Goal: Task Accomplishment & Management: Manage account settings

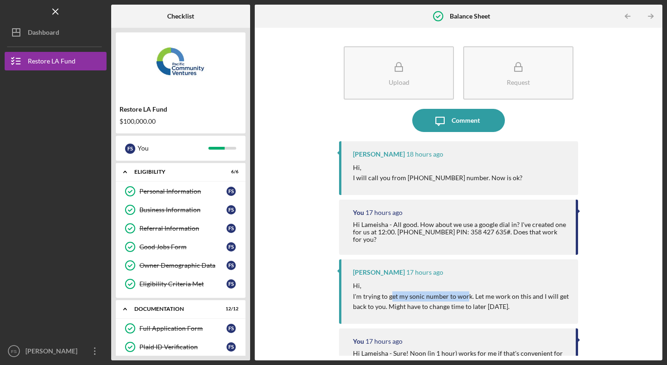
scroll to position [186, 0]
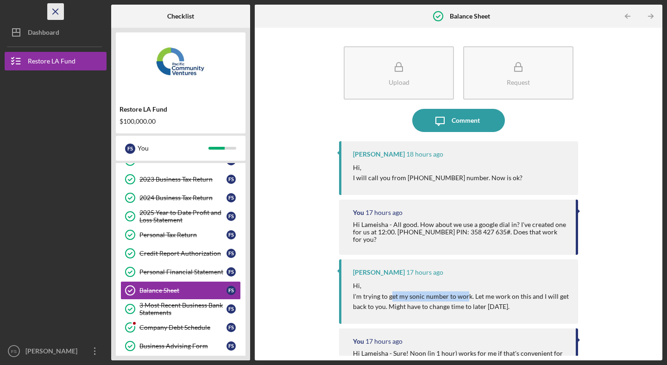
click at [54, 11] on line "button" at bounding box center [55, 11] width 5 height 5
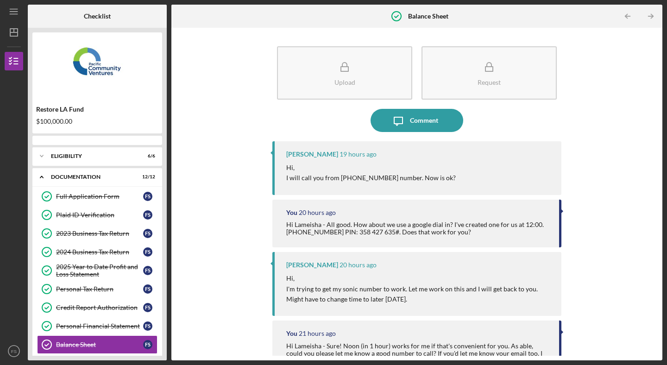
scroll to position [93, 0]
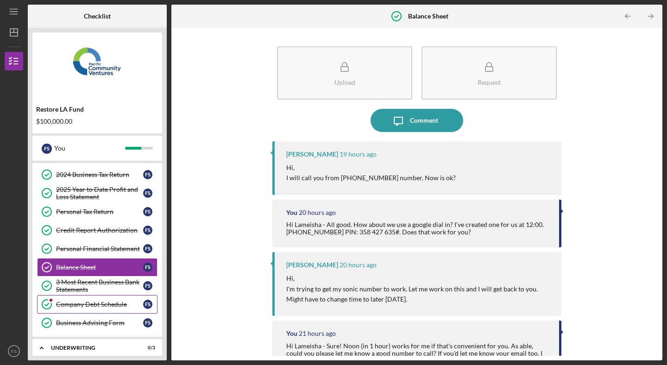
click at [112, 309] on link "Company Debt Schedule Company Debt Schedule F S" at bounding box center [97, 304] width 120 height 19
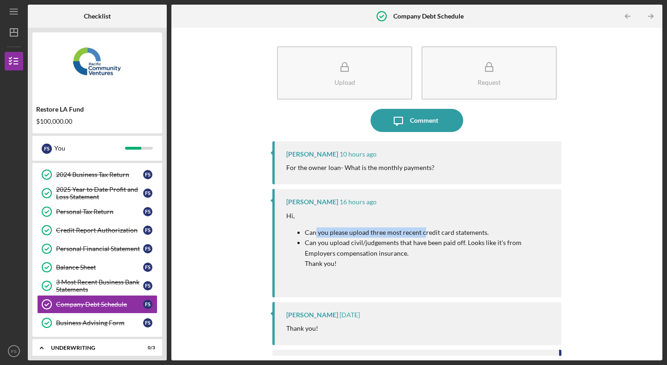
drag, startPoint x: 314, startPoint y: 231, endPoint x: 424, endPoint y: 231, distance: 109.2
click at [424, 231] on p "Can you please upload three most recent credit card statements." at bounding box center [428, 232] width 247 height 10
drag, startPoint x: 517, startPoint y: 242, endPoint x: 371, endPoint y: 255, distance: 146.9
click at [371, 255] on p "Can you upload civil/judgements that have been paid off. Looks like it's from E…" at bounding box center [428, 247] width 247 height 21
copy p "Employers compensation insurance"
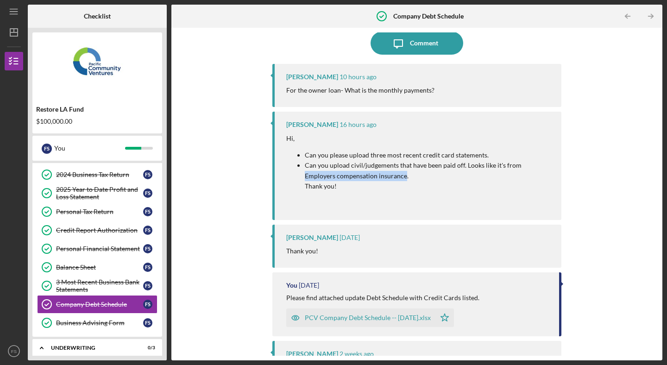
scroll to position [155, 0]
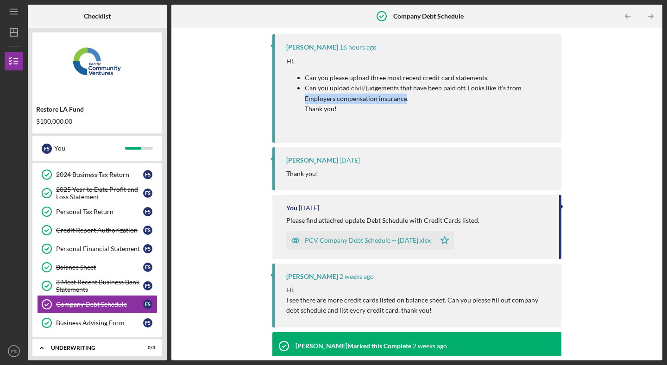
click at [371, 241] on div "PCV Company Debt Schedule -- [DATE].xlsx" at bounding box center [368, 240] width 126 height 7
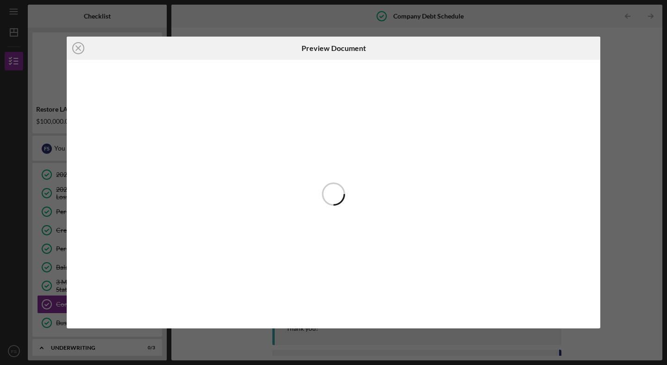
scroll to position [200, 0]
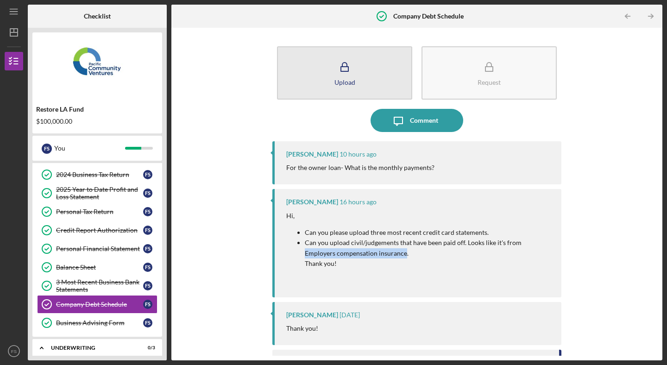
click at [365, 87] on button "Upload" at bounding box center [344, 72] width 135 height 53
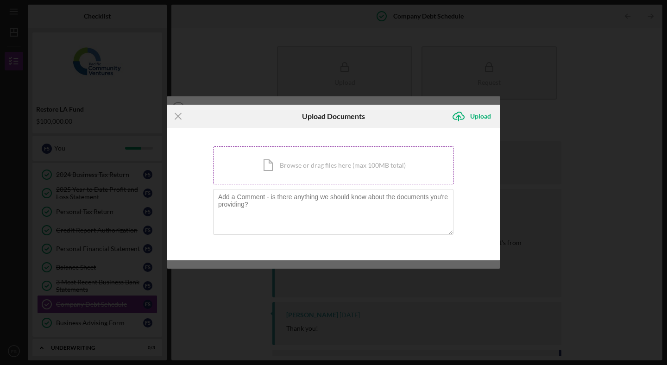
click at [298, 167] on div "Icon/Document Browse or drag files here (max 100MB total) Tap to choose files o…" at bounding box center [333, 165] width 241 height 38
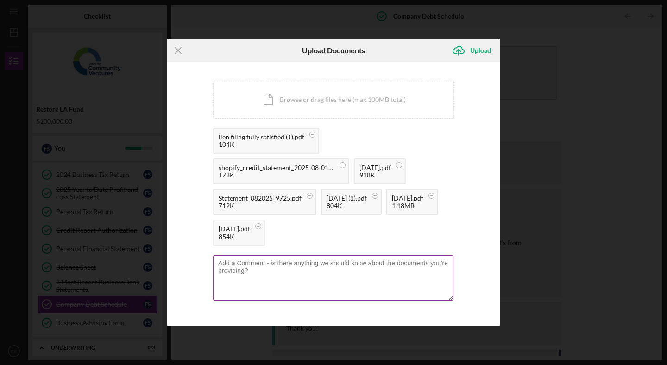
click at [271, 265] on textarea at bounding box center [333, 277] width 240 height 45
paste textarea "Lameisha"
drag, startPoint x: 400, startPoint y: 262, endPoint x: 427, endPoint y: 273, distance: 28.3
click at [427, 273] on textarea "Hi Lameisha - Thank you for your time on the phone [DATE]. Please find attached…" at bounding box center [333, 277] width 240 height 45
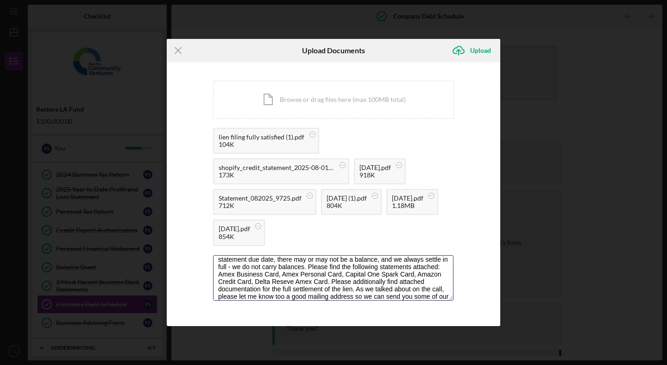
scroll to position [33, 0]
type textarea "Hi Lameisha - Thank you for your time on the phone [DATE]. As we discussed [DAT…"
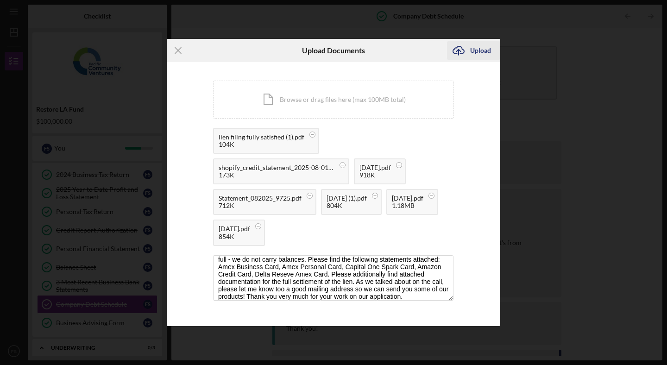
click at [480, 48] on div "Upload" at bounding box center [480, 50] width 21 height 19
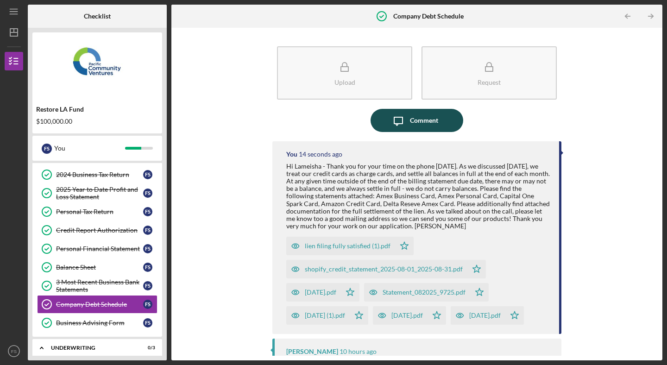
click at [431, 120] on div "Comment" at bounding box center [424, 120] width 28 height 23
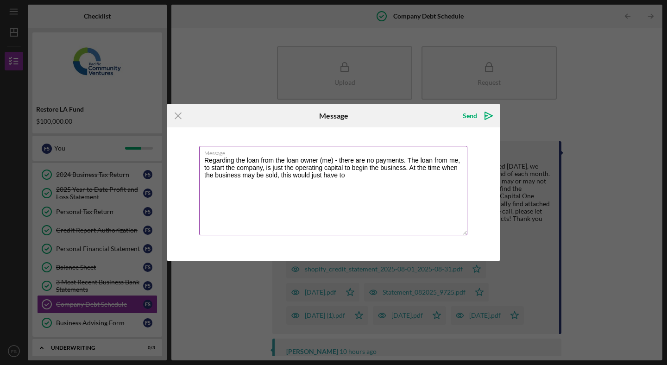
drag, startPoint x: 297, startPoint y: 175, endPoint x: 358, endPoint y: 182, distance: 61.5
click at [358, 182] on textarea "Regarding the loan from the loan owner (me) - there are no payments. The loan f…" at bounding box center [333, 190] width 268 height 89
click at [221, 186] on textarea "Regarding the loan from the loan owner (me) - there are no payments. The loan f…" at bounding box center [333, 190] width 268 height 89
click at [224, 186] on textarea "Regarding the loan from the loan owner (me) - there are no payments. The loan f…" at bounding box center [333, 190] width 268 height 89
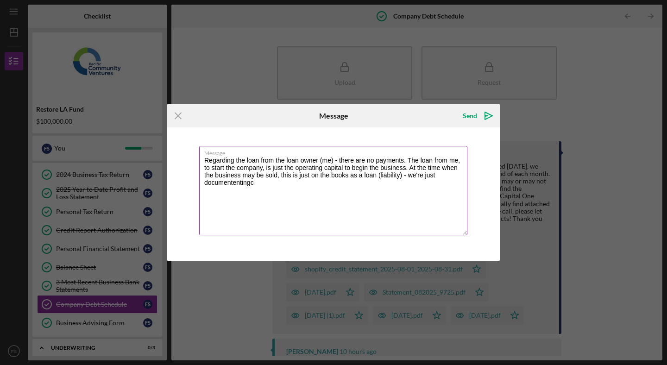
click at [224, 186] on textarea "Regarding the loan from the loan owner (me) - there are no payments. The loan f…" at bounding box center [333, 190] width 268 height 89
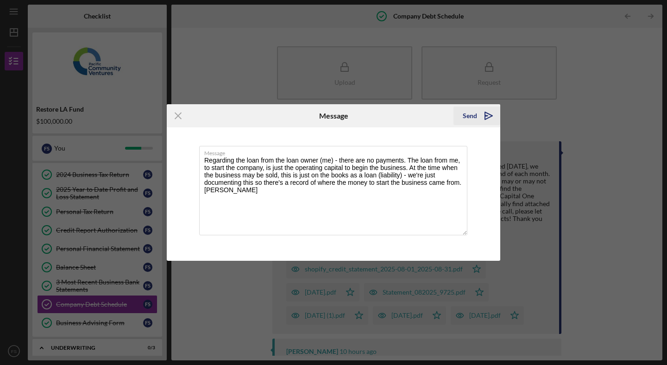
type textarea "Regarding the loan from the loan owner (me) - there are no payments. The loan f…"
click at [476, 115] on div "Send" at bounding box center [469, 115] width 14 height 19
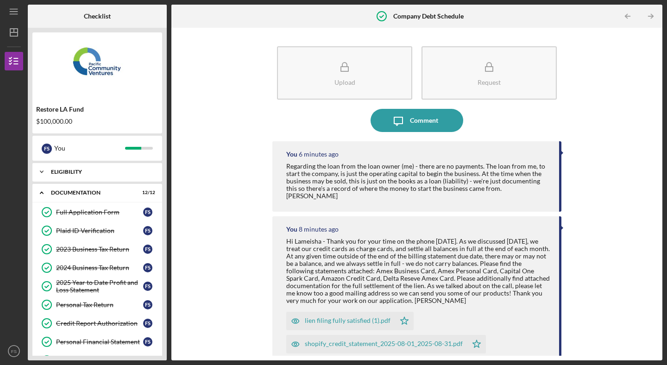
click at [87, 174] on div "Eligibility" at bounding box center [101, 172] width 100 height 6
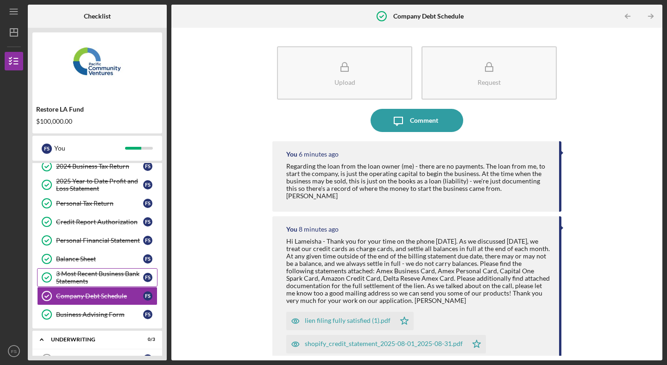
scroll to position [82, 0]
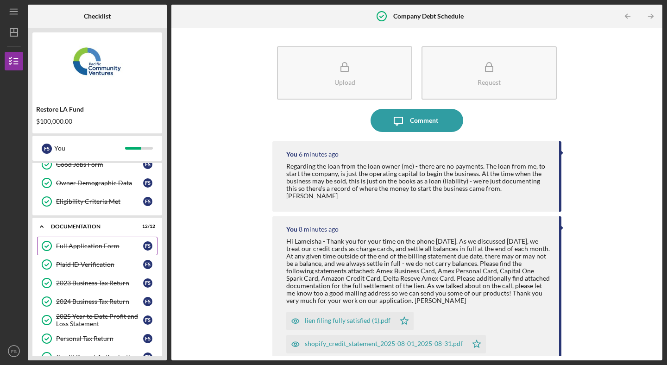
click at [91, 241] on link "Full Application Form Full Application Form F S" at bounding box center [97, 246] width 120 height 19
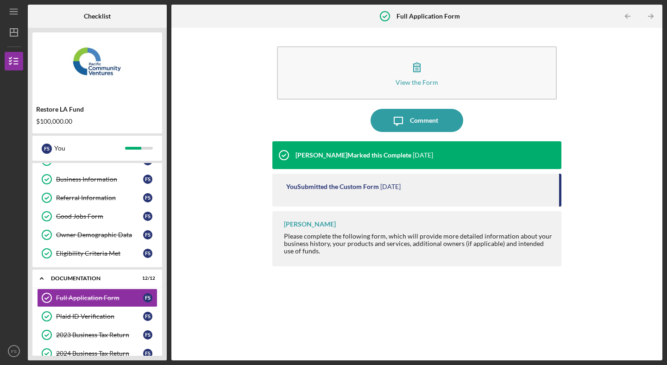
scroll to position [31, 0]
click at [75, 279] on div "Documentation" at bounding box center [101, 278] width 100 height 6
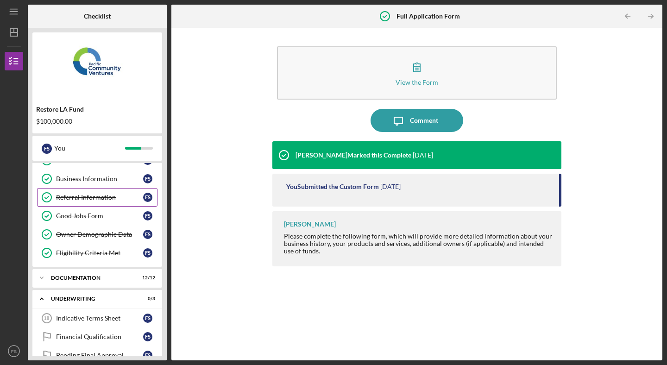
scroll to position [0, 0]
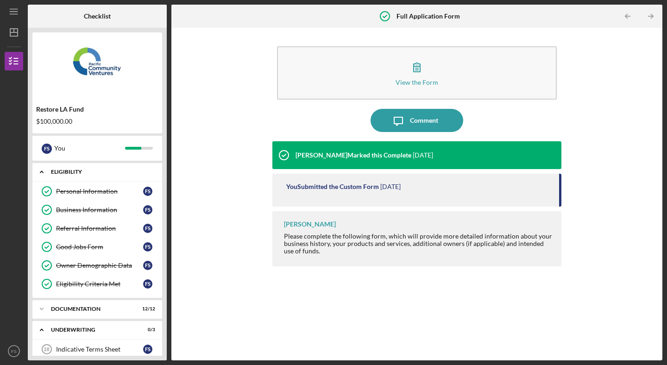
click at [61, 175] on div "Icon/Expander Eligibility 6 / 6" at bounding box center [97, 171] width 130 height 19
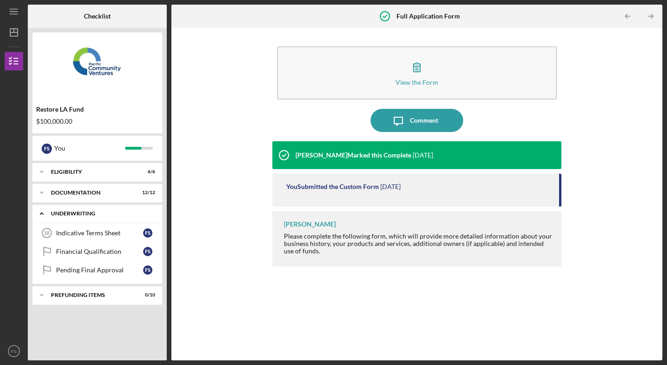
click at [71, 214] on div "Underwriting" at bounding box center [101, 214] width 100 height 6
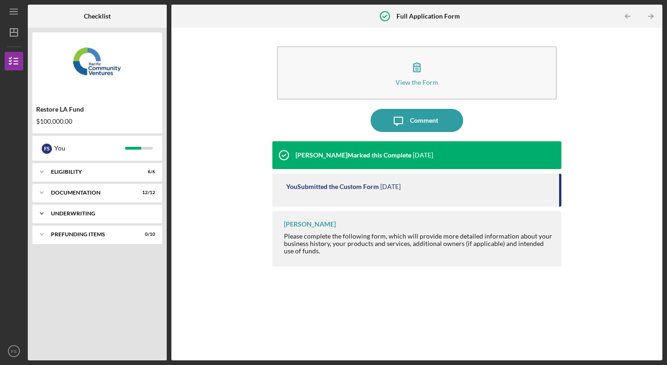
click at [71, 214] on div "Underwriting" at bounding box center [101, 214] width 100 height 6
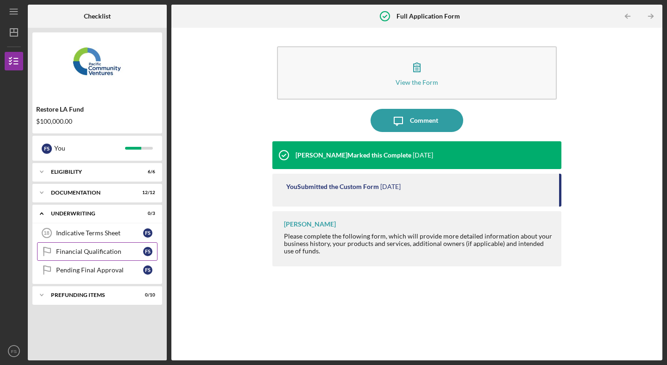
click at [141, 255] on link "Financial Qualification Financial Qualification F S" at bounding box center [97, 251] width 120 height 19
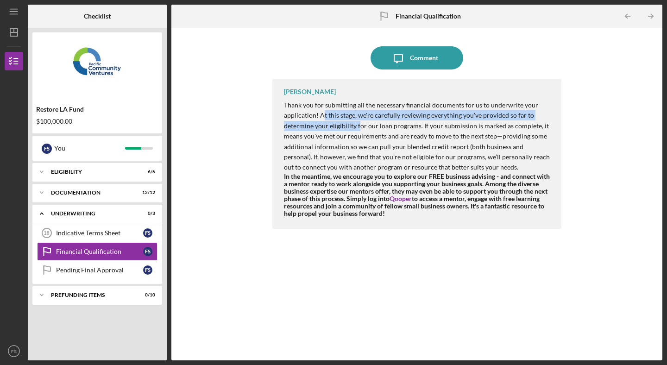
drag, startPoint x: 323, startPoint y: 117, endPoint x: 359, endPoint y: 122, distance: 36.4
click at [359, 122] on p "Thank you for submitting all the necessary financial documents for us to underw…" at bounding box center [418, 136] width 268 height 73
